Goal: Information Seeking & Learning: Learn about a topic

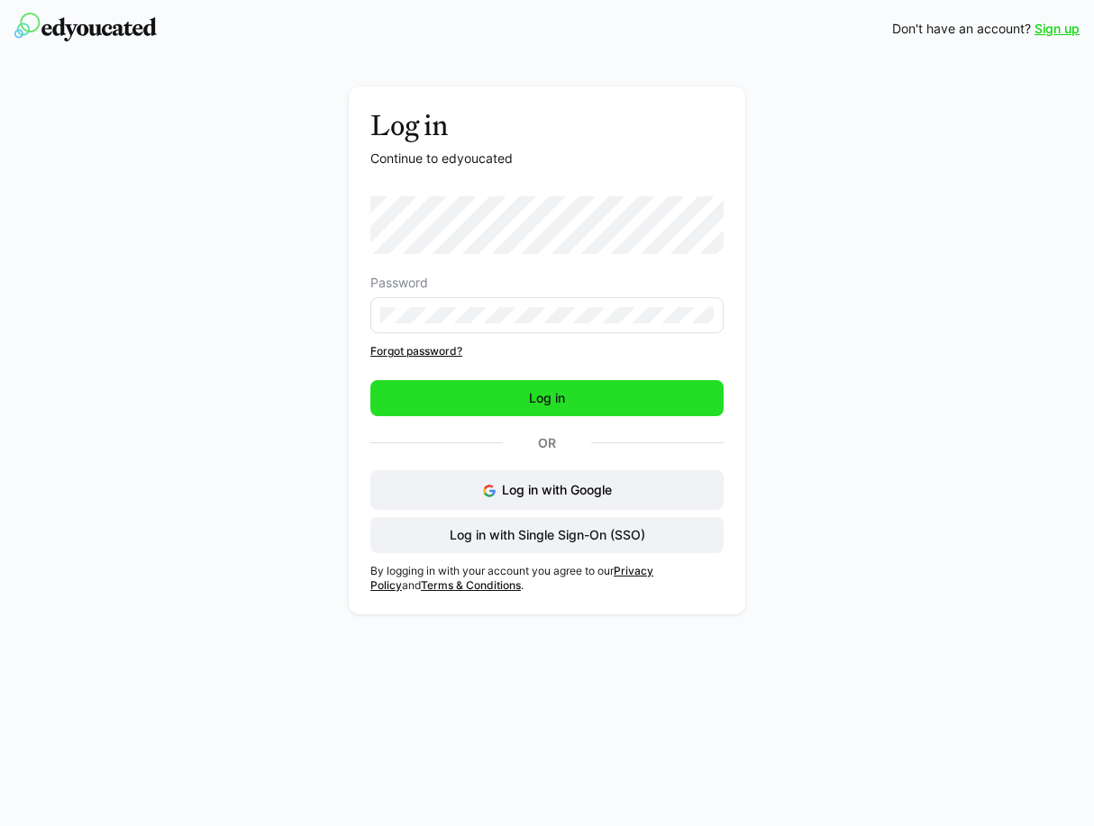
click at [548, 405] on span "Log in" at bounding box center [546, 398] width 41 height 18
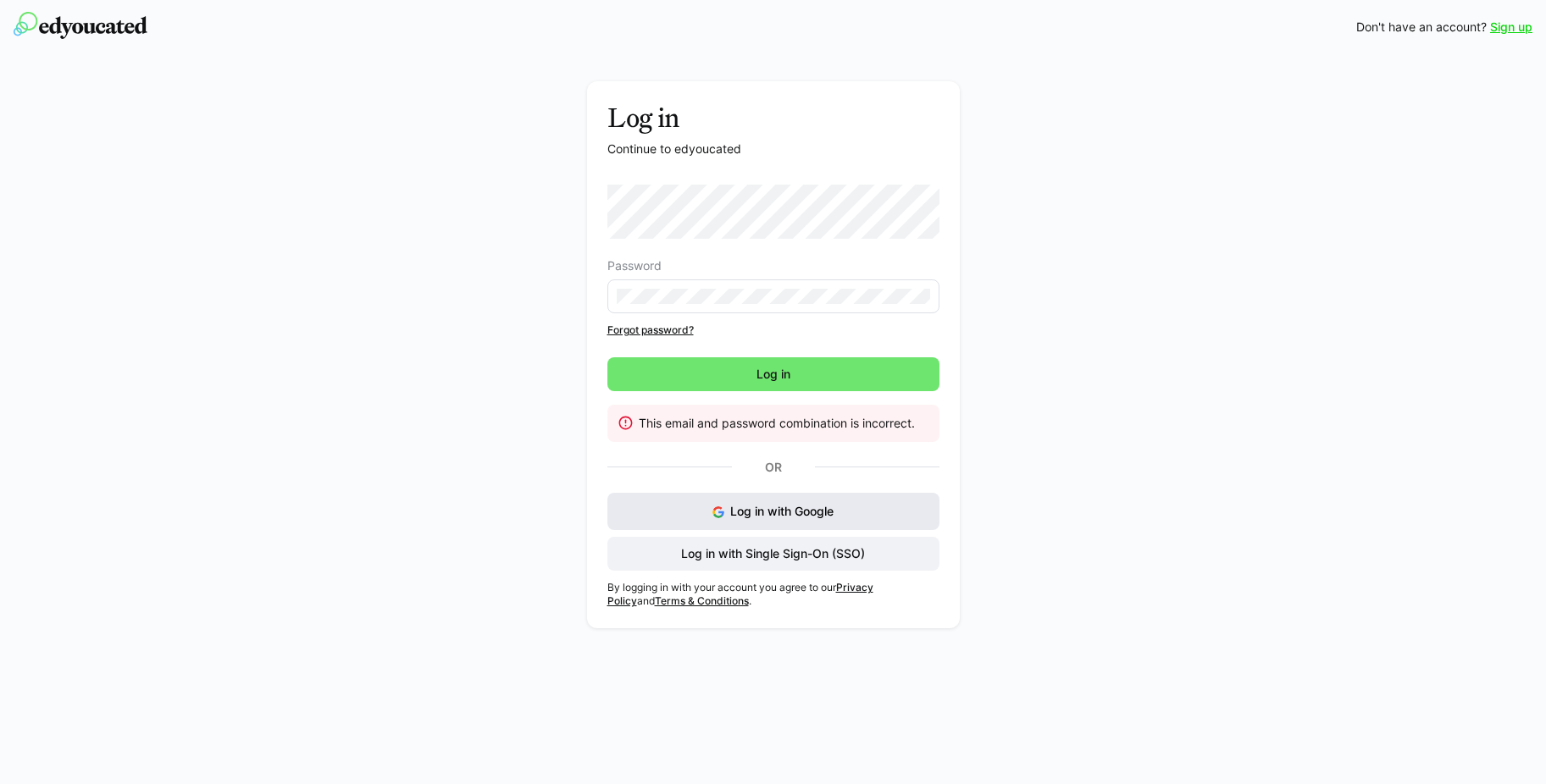
click at [747, 511] on span "Log in with Google" at bounding box center [782, 510] width 103 height 14
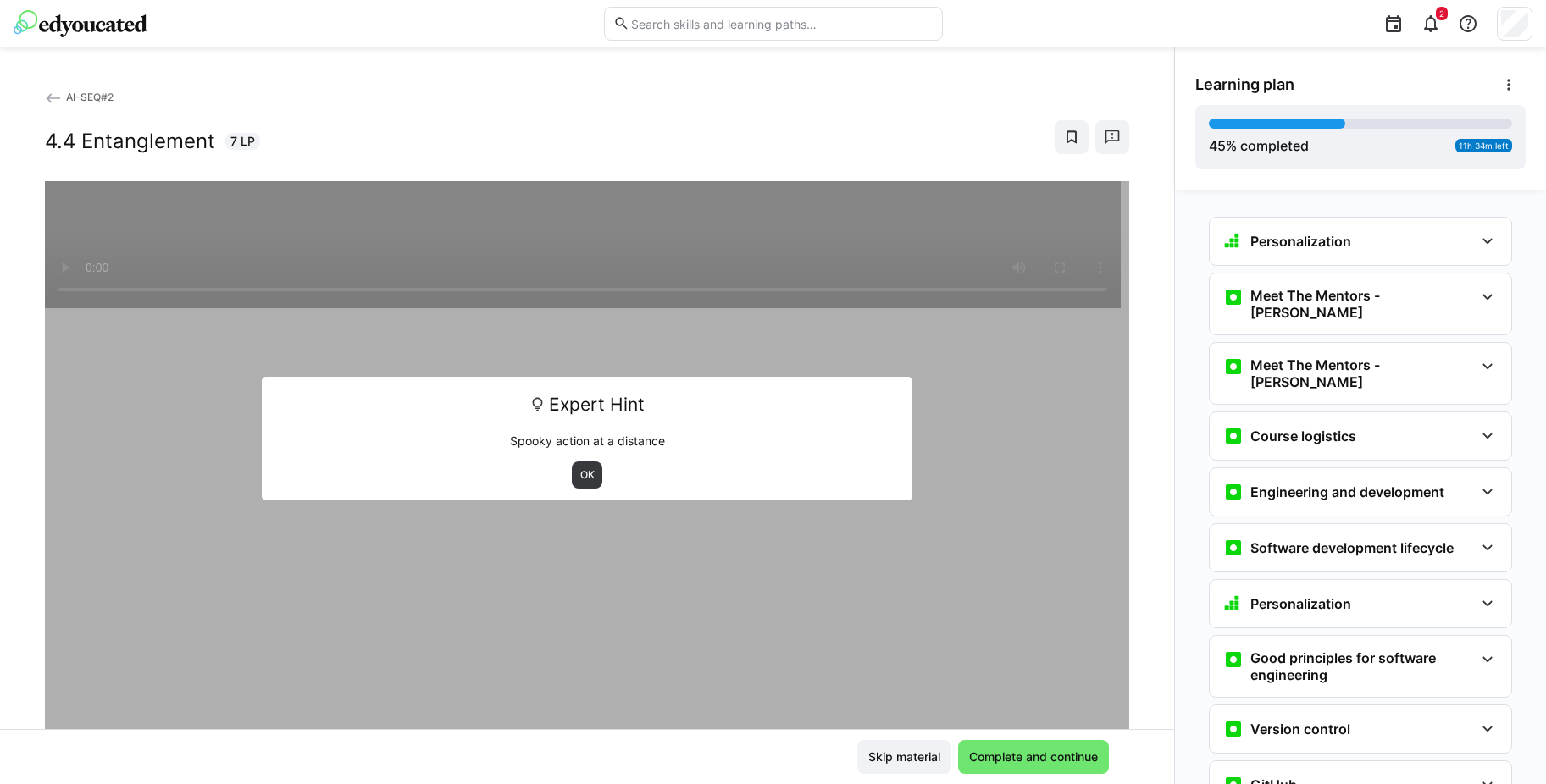
scroll to position [1764, 0]
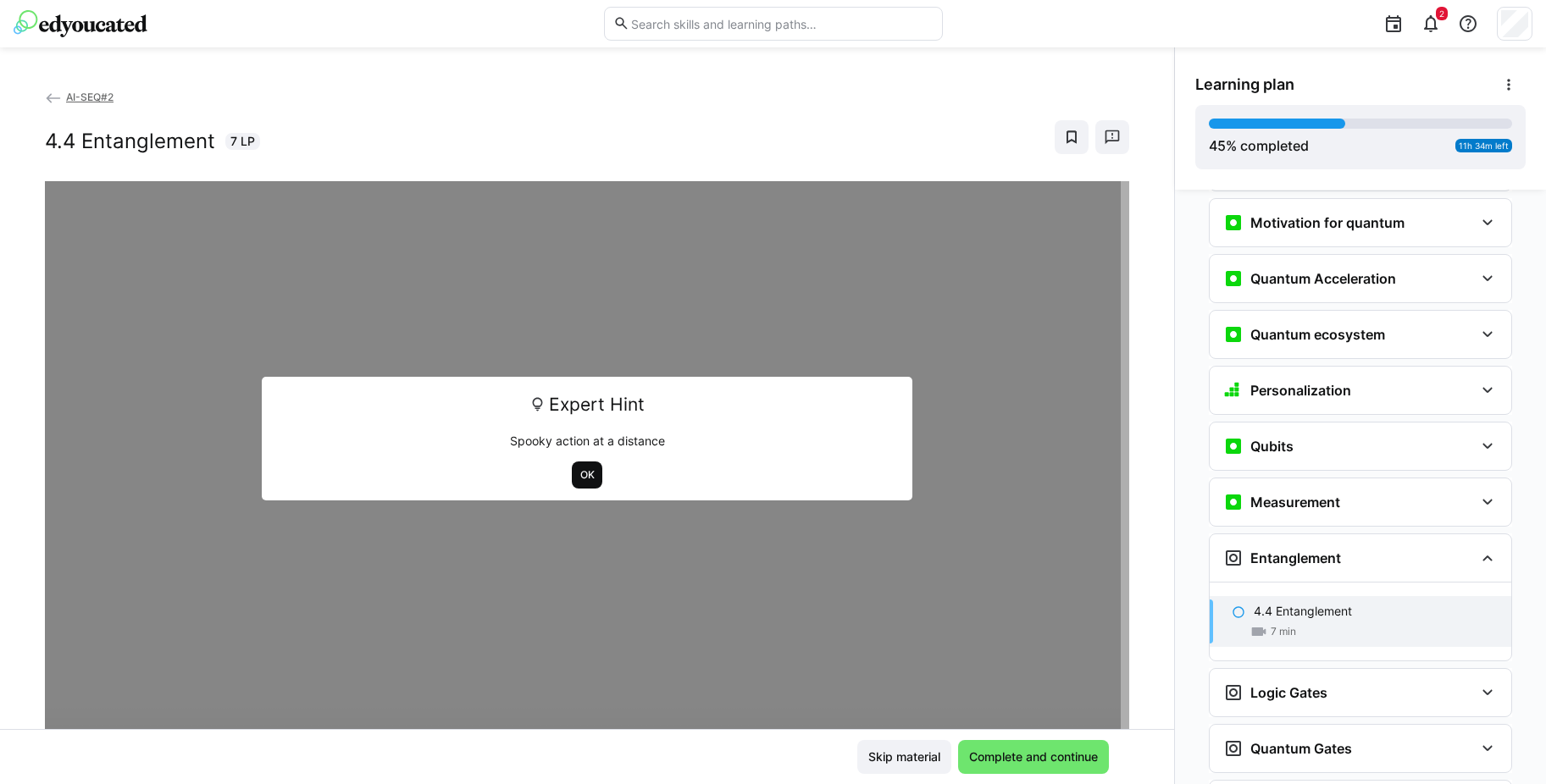
click at [585, 475] on span "OK" at bounding box center [587, 475] width 18 height 13
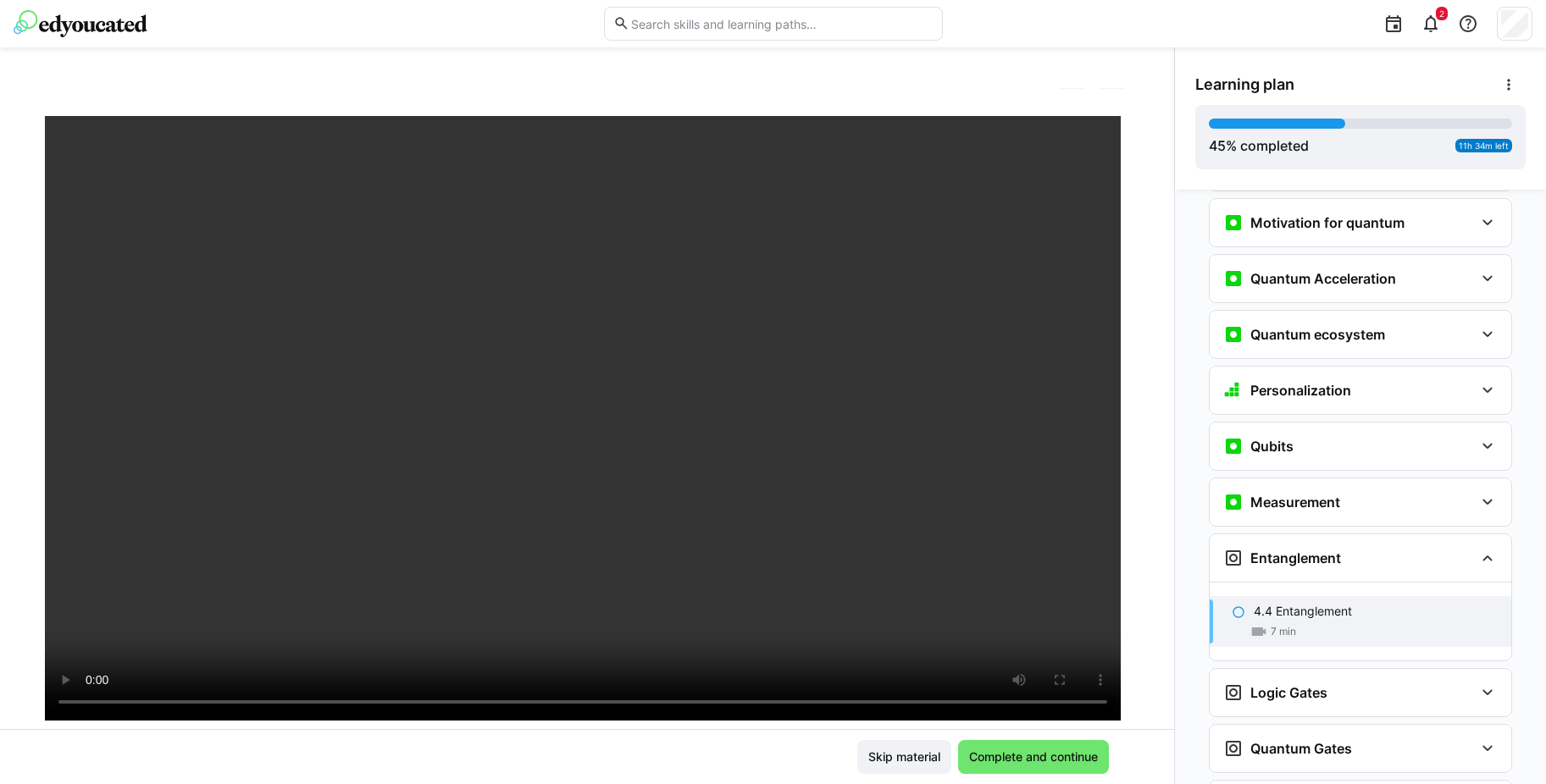
scroll to position [65, 0]
